Goal: Find specific page/section: Find specific page/section

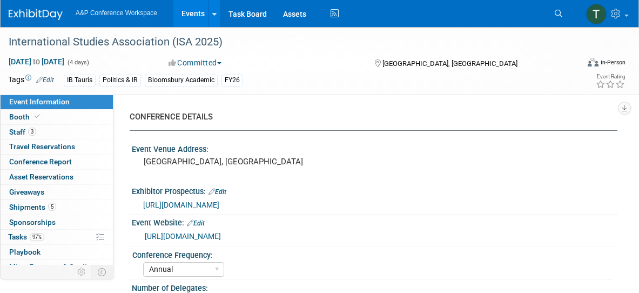
select select "Annual"
select select "Level 1"
select select "In-Person Booth"
select select "Politics & International Relations"
select select "Bloomsbury/Rowman & [PERSON_NAME]"
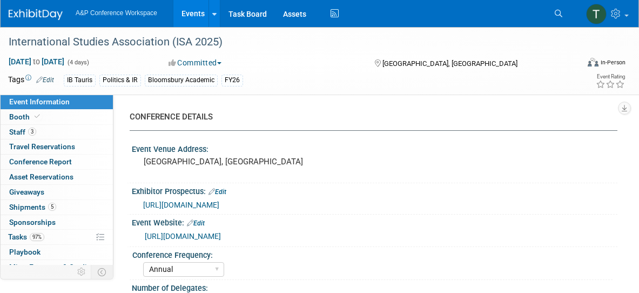
select select "[PERSON_NAME]"
select select "Networking/Commissioning"
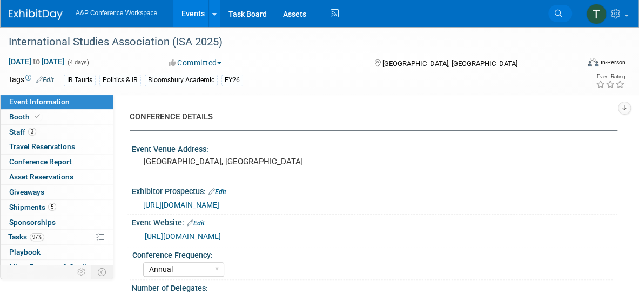
click at [555, 7] on link "Search" at bounding box center [561, 13] width 24 height 17
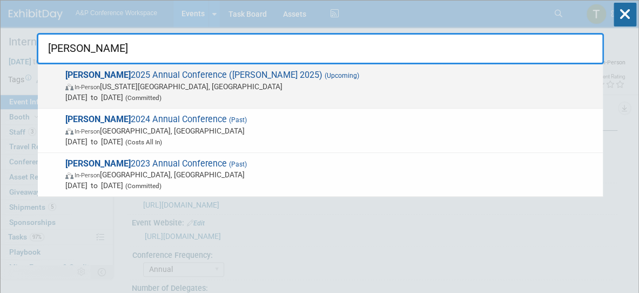
type input "[PERSON_NAME]"
click at [191, 75] on span "[PERSON_NAME] 2025 Annual Conference ([PERSON_NAME] 2025) (Upcoming) In-Person …" at bounding box center [330, 86] width 536 height 33
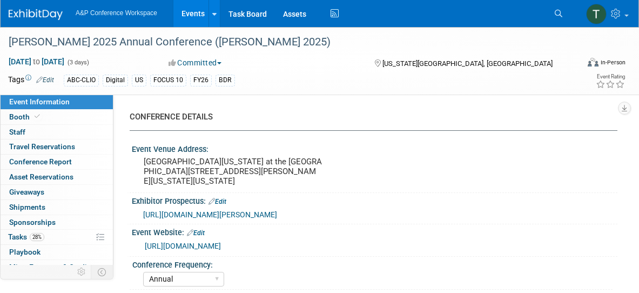
select select "Annual"
select select "Level 2"
select select "In-Person Booth"
select select "Library & Information Science"
select select "Bloomsbury Libraries Unlimited"
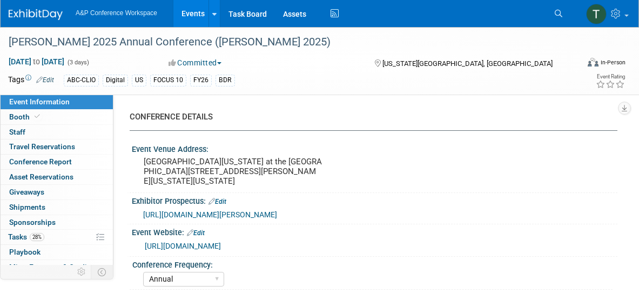
select select "[PERSON_NAME]"
select select "Brand/Subject Presence​"
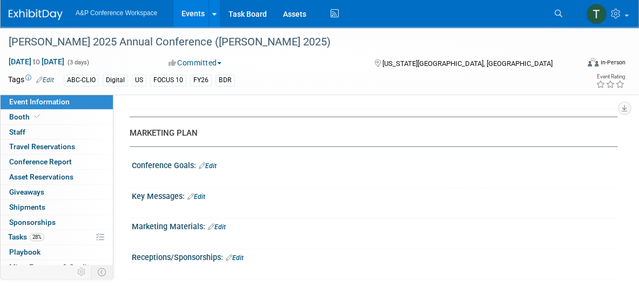
scroll to position [1189, 0]
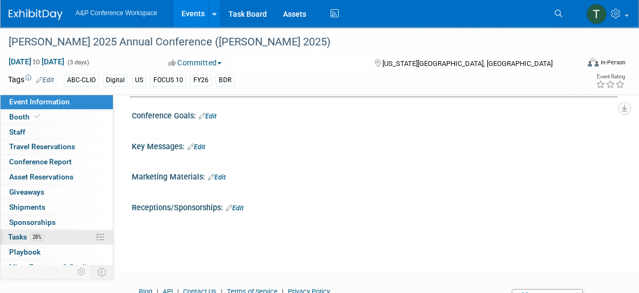
click at [35, 240] on link "28% Tasks 28%" at bounding box center [57, 237] width 112 height 15
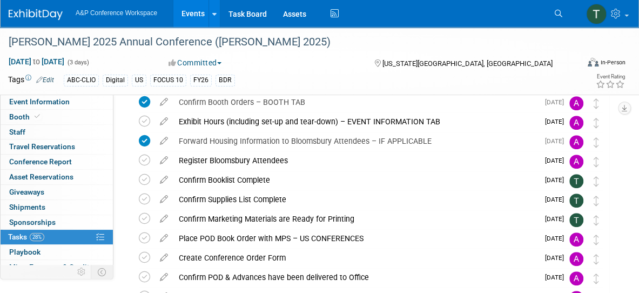
scroll to position [261, 0]
